Goal: Information Seeking & Learning: Learn about a topic

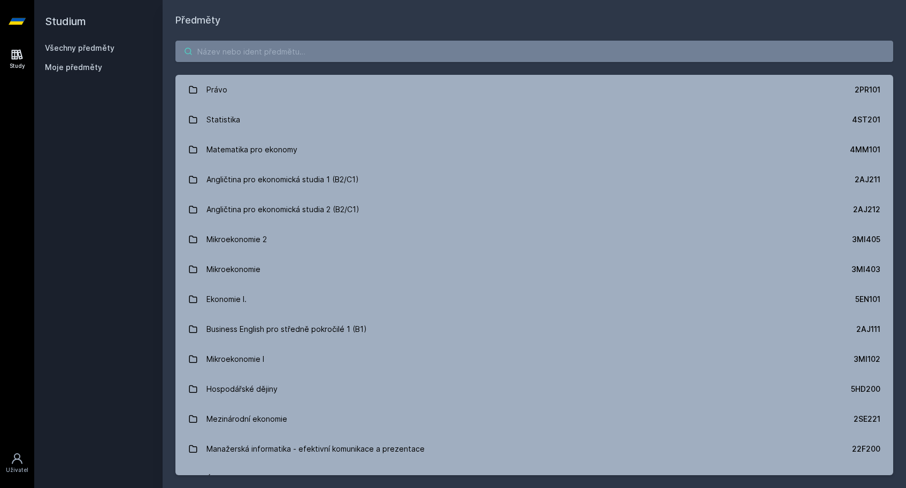
click at [389, 58] on input "search" at bounding box center [534, 51] width 718 height 21
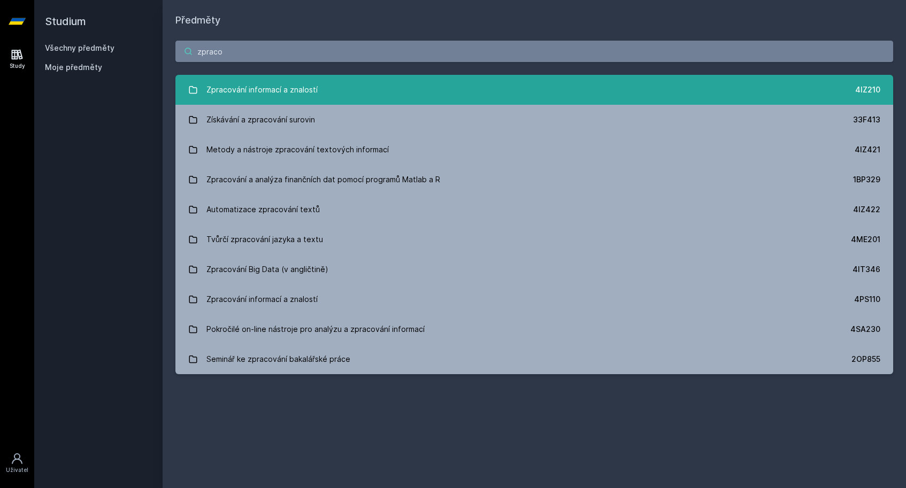
type input "zpraco"
click at [379, 88] on link "Zpracování informací a znalostí 4IZ210" at bounding box center [534, 90] width 718 height 30
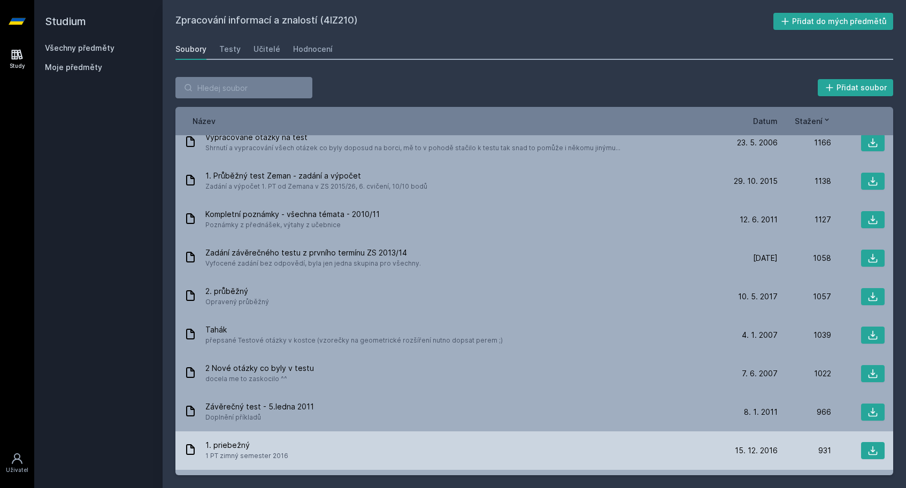
scroll to position [639, 0]
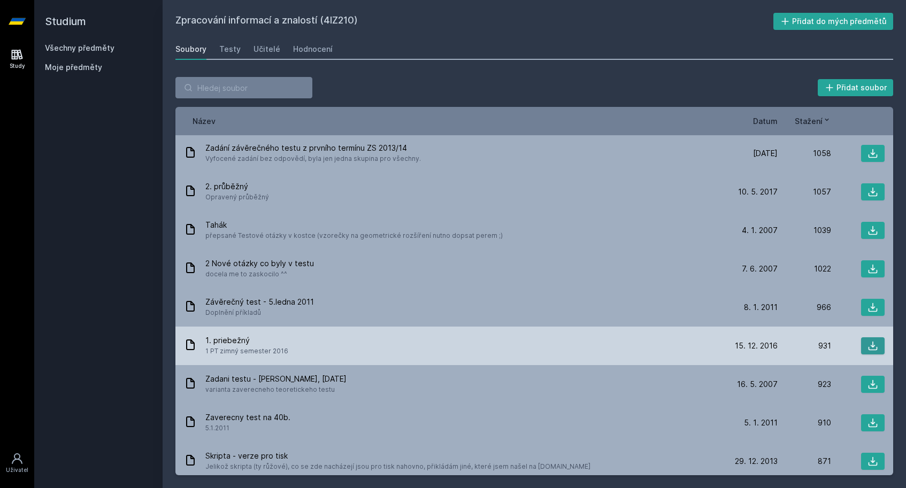
click at [868, 341] on icon at bounding box center [873, 346] width 11 height 11
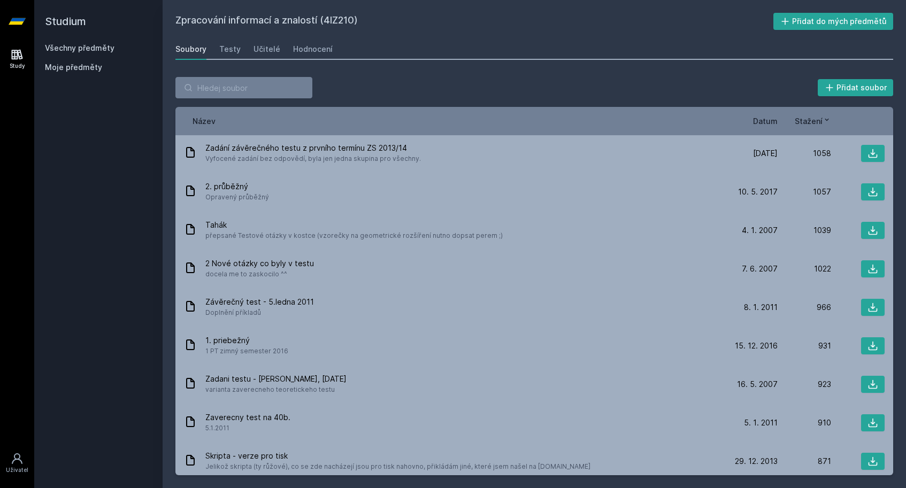
click at [533, 61] on div "Zpracování informací a znalostí (4IZ210) Přidat do mých předmětů [GEOGRAPHIC_DA…" at bounding box center [534, 244] width 718 height 463
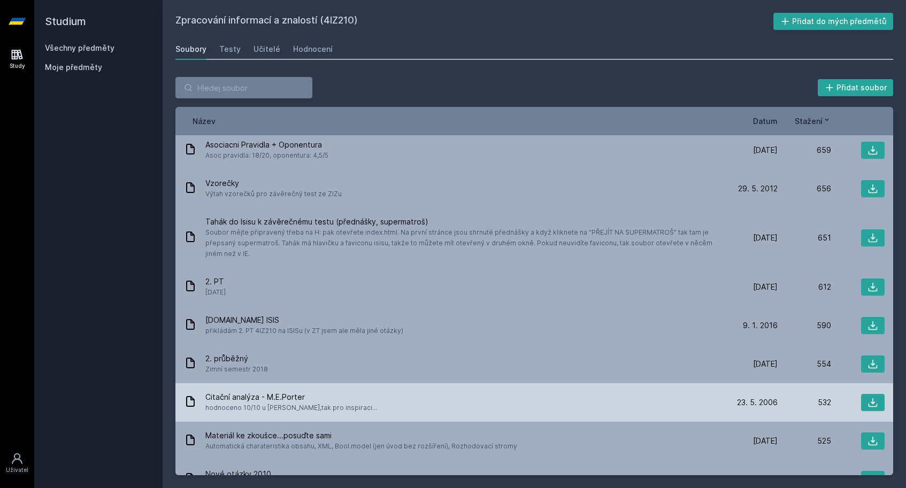
scroll to position [1475, 0]
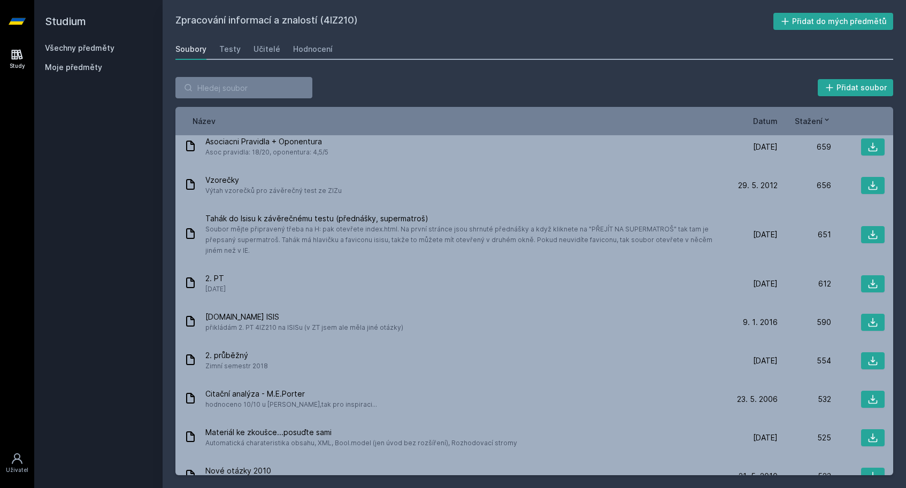
click at [763, 116] on span "Datum" at bounding box center [765, 121] width 25 height 11
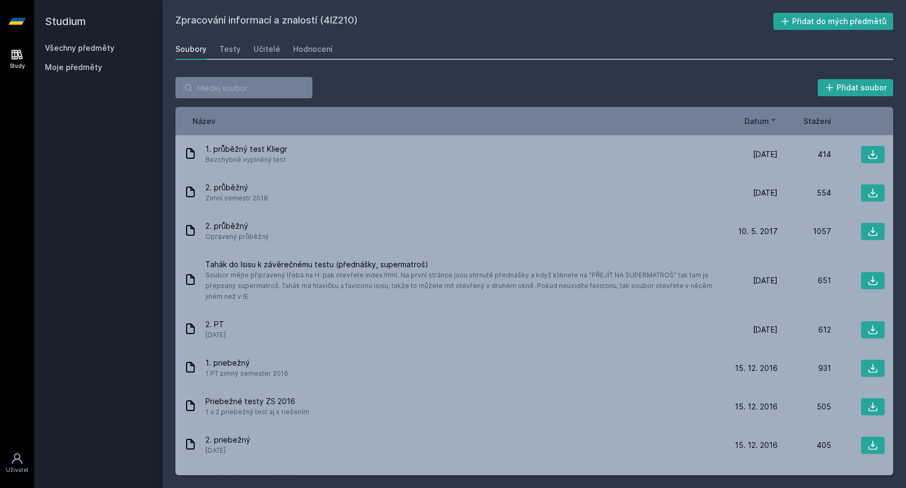
scroll to position [0, 0]
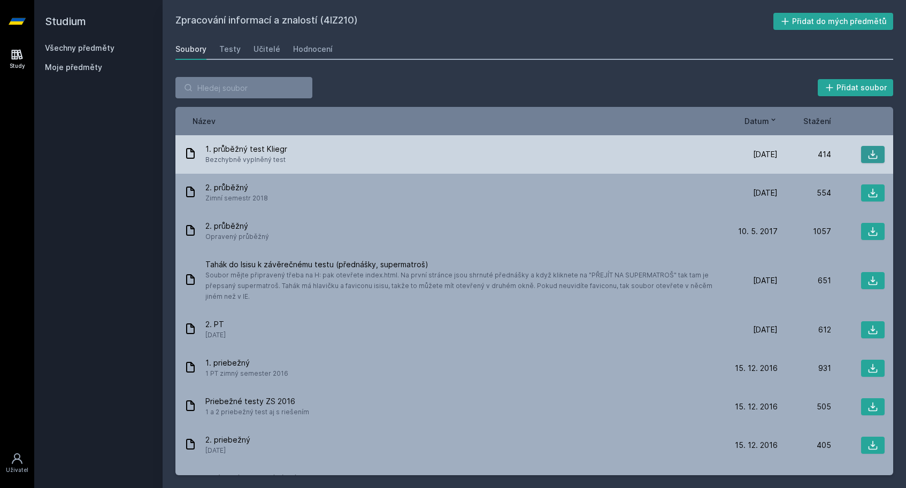
click at [868, 159] on icon at bounding box center [873, 154] width 11 height 11
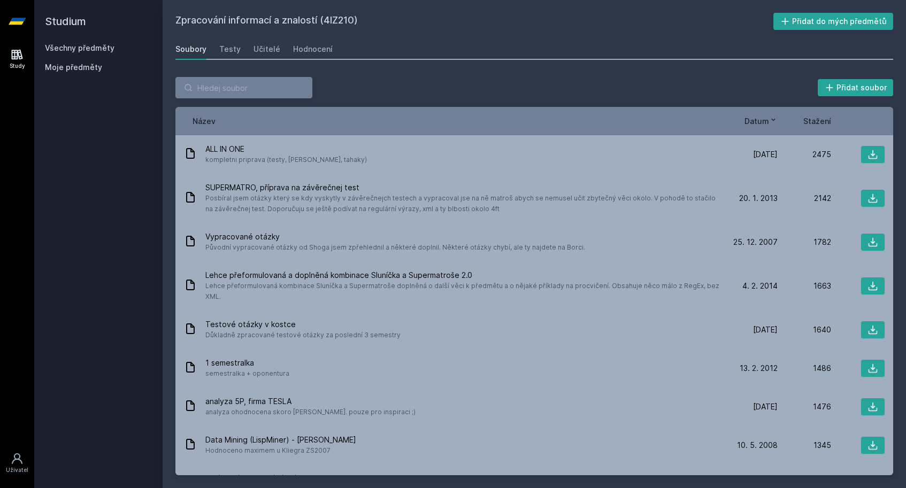
click at [70, 52] on link "Všechny předměty" at bounding box center [80, 47] width 70 height 9
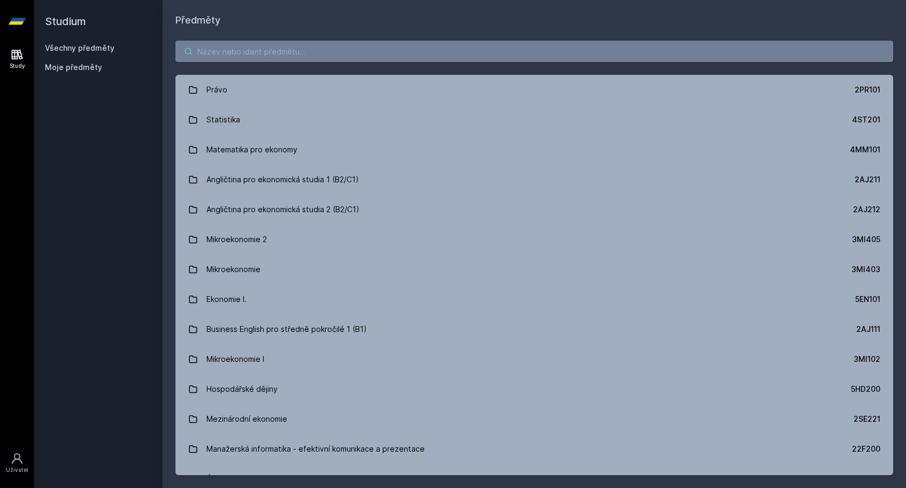
click at [449, 59] on input "search" at bounding box center [534, 51] width 718 height 21
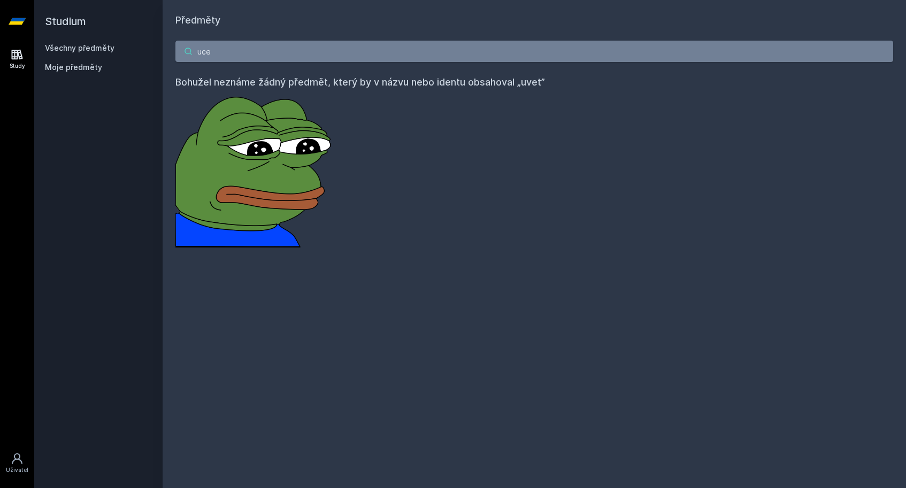
type input "ucet"
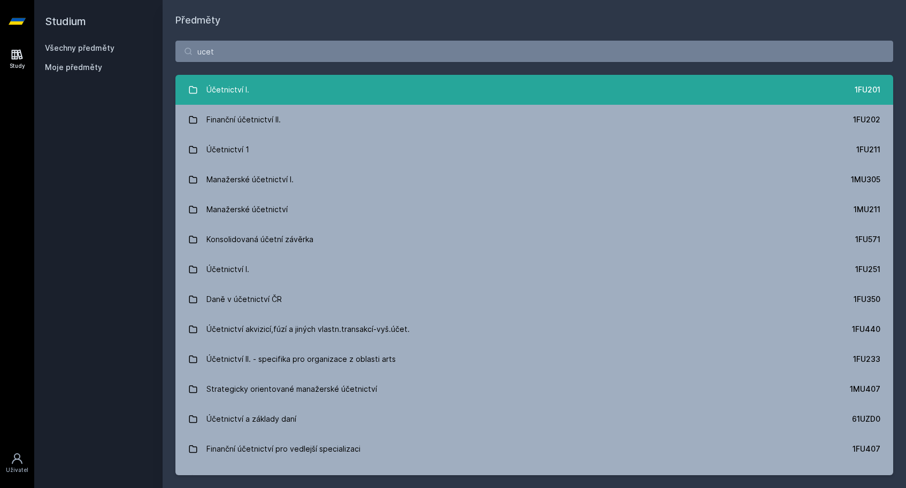
click at [410, 91] on link "Účetnictví I. 1FU201" at bounding box center [534, 90] width 718 height 30
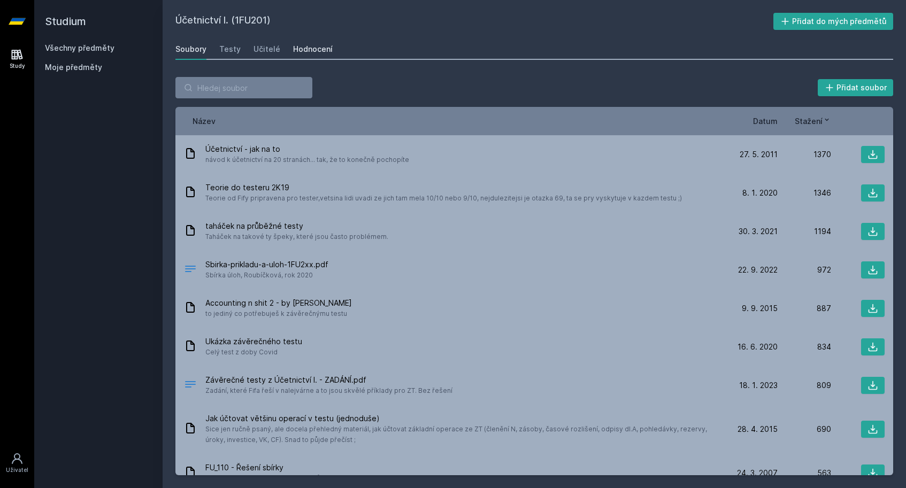
click at [301, 53] on div "Hodnocení" at bounding box center [313, 49] width 40 height 11
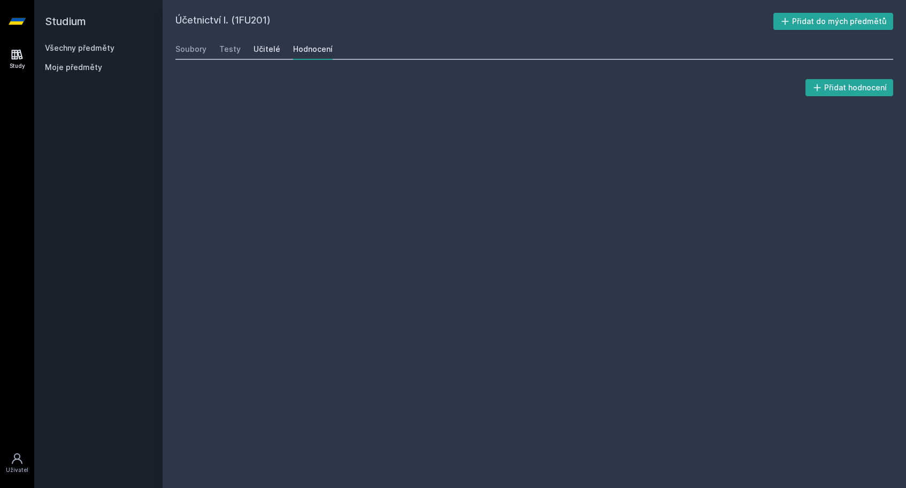
click at [272, 53] on div "Učitelé" at bounding box center [267, 49] width 27 height 11
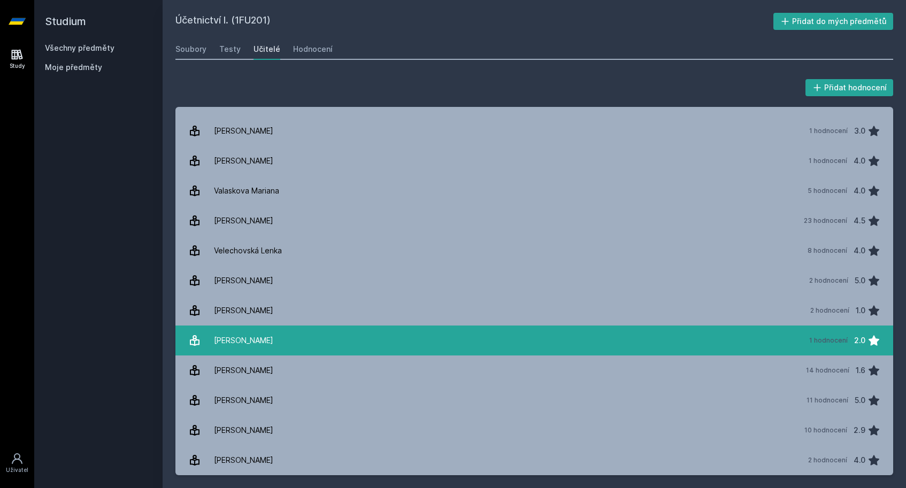
scroll to position [1818, 0]
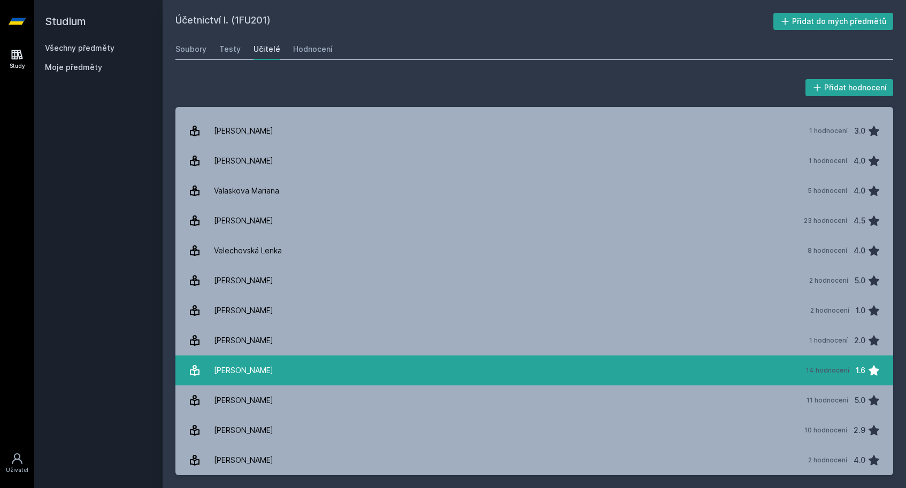
click at [256, 376] on div "[PERSON_NAME]" at bounding box center [243, 370] width 59 height 21
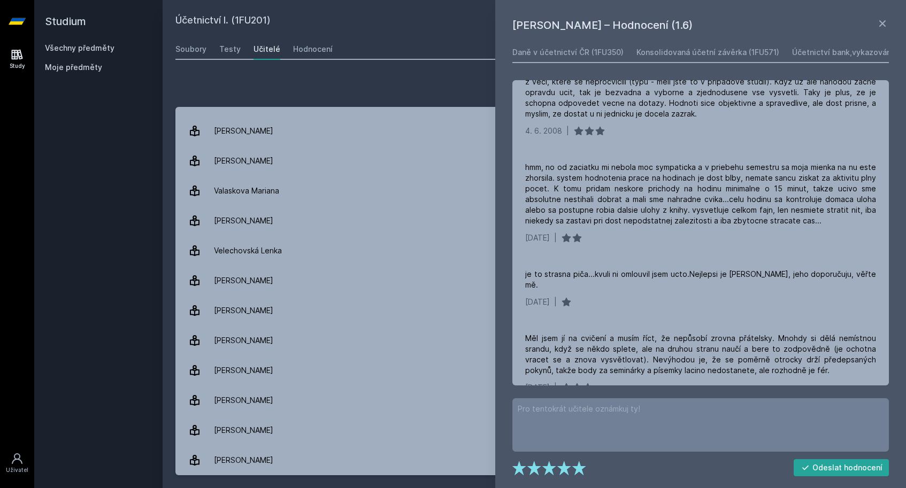
scroll to position [1192, 0]
click at [606, 56] on div "Daně v účetnictví ČR (1FU350)" at bounding box center [568, 52] width 111 height 11
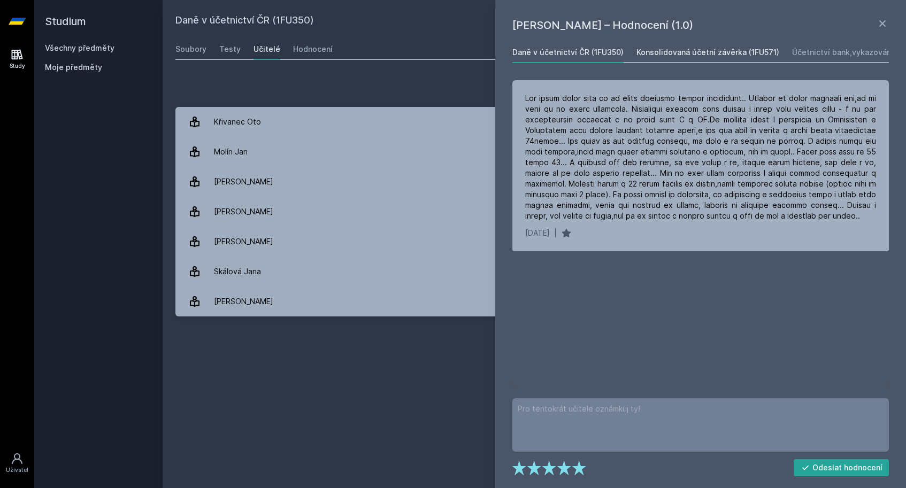
click at [657, 58] on link "Konsolidovaná účetní závěrka (1FU571)" at bounding box center [708, 52] width 143 height 21
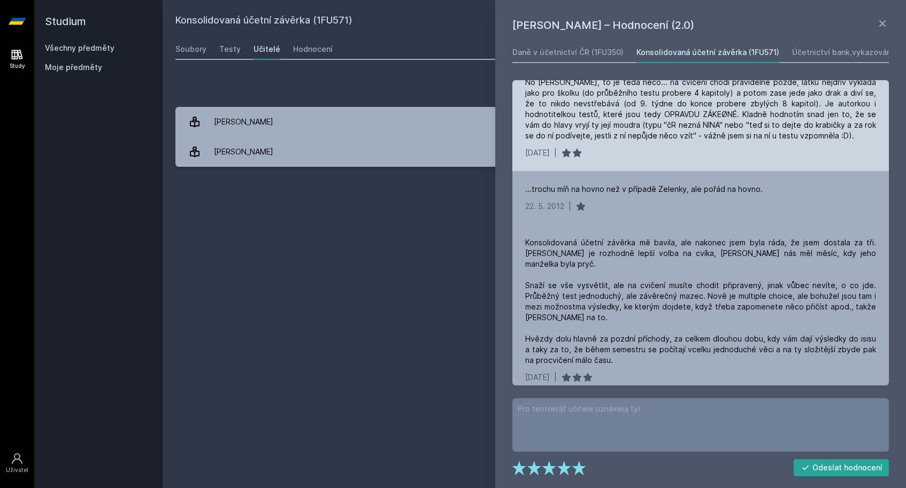
scroll to position [16, 0]
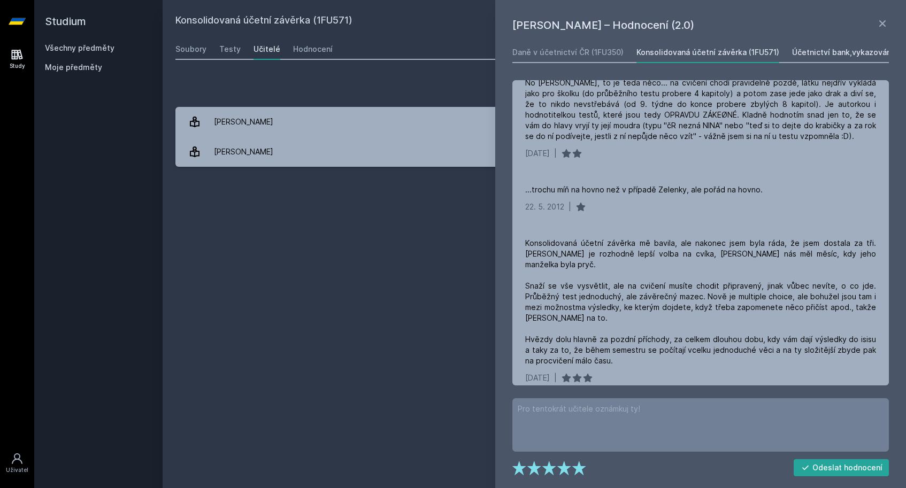
click at [829, 48] on div "Účetnictví bank,vykazování finančních nástrojů (1FU572)" at bounding box center [896, 52] width 208 height 11
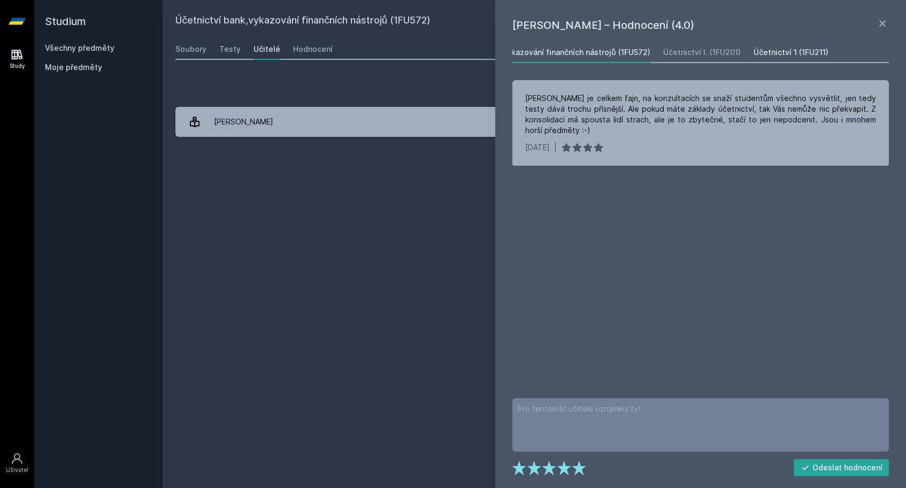
scroll to position [0, 366]
click at [751, 52] on div "Účetnictví 1 (1FU211)" at bounding box center [774, 52] width 75 height 11
